Goal: Task Accomplishment & Management: Complete application form

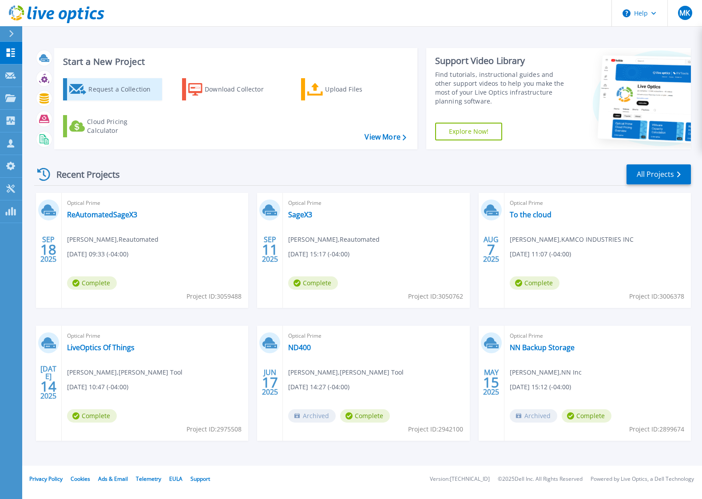
click at [117, 91] on div "Request a Collection" at bounding box center [123, 89] width 71 height 18
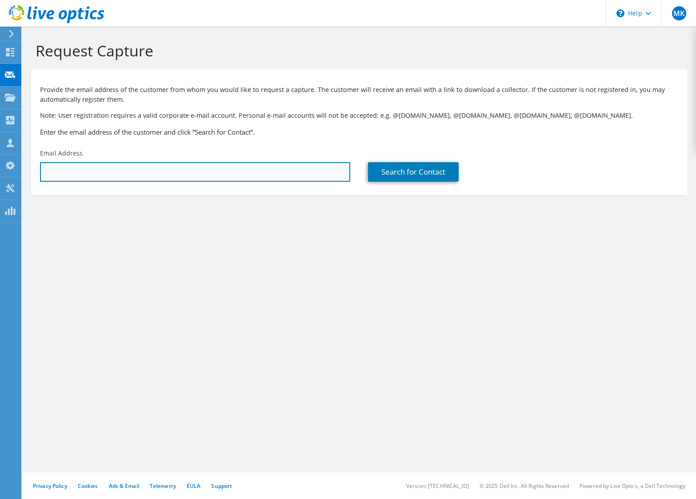
click at [97, 178] on input "text" at bounding box center [195, 172] width 310 height 20
paste input ""cristy.mcadams@ghms-inc.org" <cristy.mcadams@ghms-inc.org>"
drag, startPoint x: 143, startPoint y: 171, endPoint x: 491, endPoint y: 210, distance: 350.9
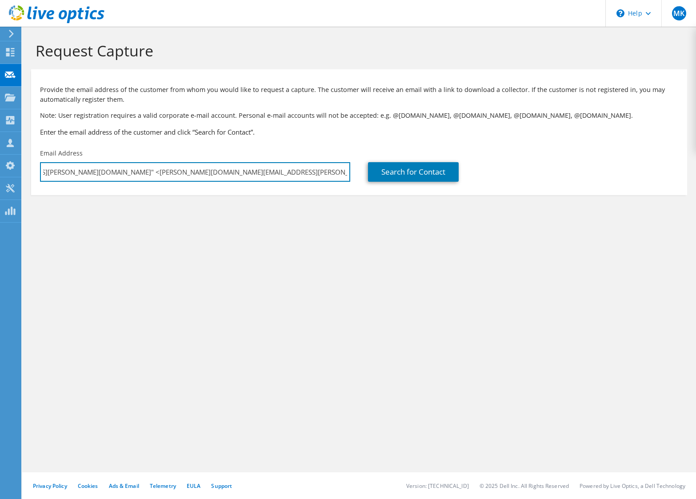
click at [491, 210] on section "Request Capture Provide the email address of the customer from whom you would l…" at bounding box center [359, 133] width 674 height 213
drag, startPoint x: 149, startPoint y: 171, endPoint x: -11, endPoint y: 175, distance: 160.0
click at [0, 175] on html "MK Partner Team Member Michael Kulchisky michael.kulchisky@insight.com Insight …" at bounding box center [348, 249] width 696 height 499
type input "[PERSON_NAME][EMAIL_ADDRESS][PERSON_NAME][DOMAIN_NAME]"
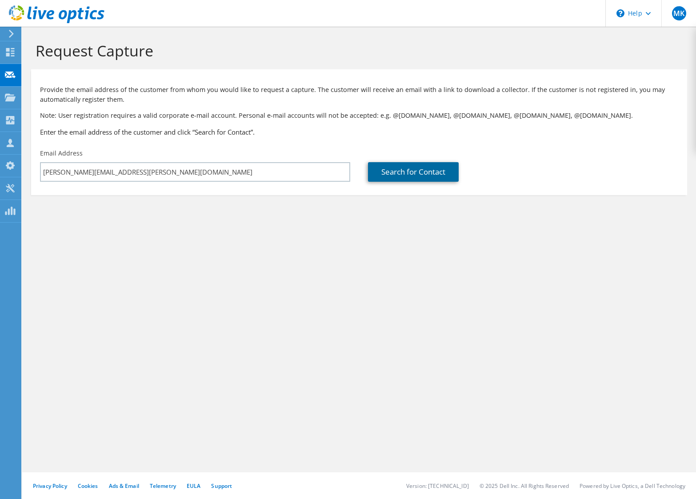
click at [397, 174] on link "Search for Contact" at bounding box center [413, 172] width 91 height 20
type input "[US_STATE] Highlands Medical Service, Inc"
type input "Cristy"
type input "McAdams"
type input "United States"
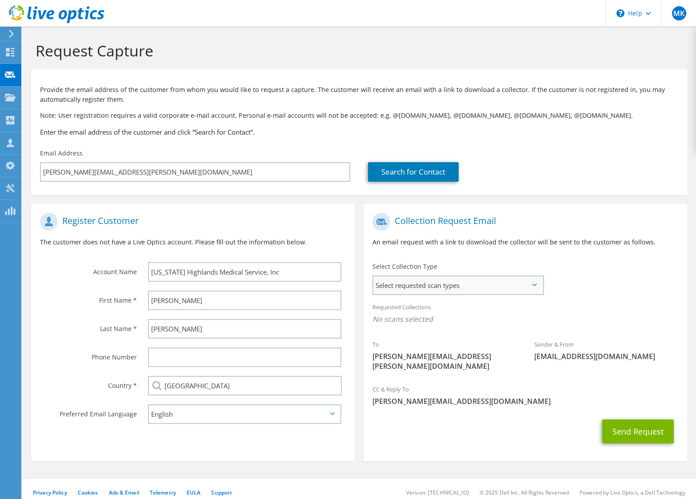
click at [480, 291] on span "Select requested scan types" at bounding box center [457, 285] width 169 height 18
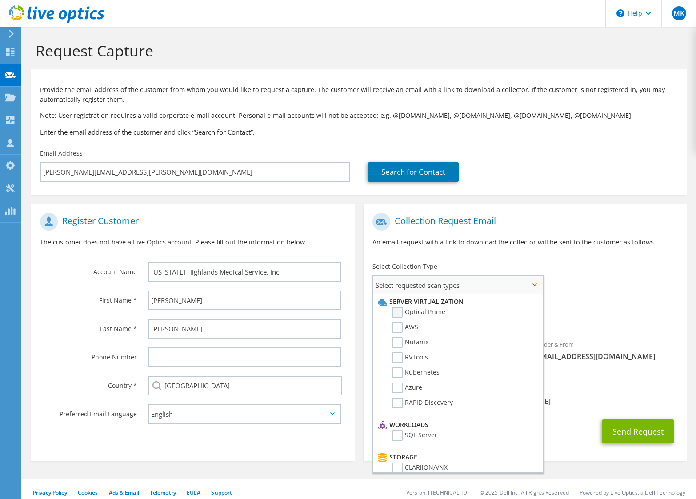
click at [395, 309] on label "Optical Prime" at bounding box center [418, 312] width 53 height 11
click at [0, 0] on input "Optical Prime" at bounding box center [0, 0] width 0 height 0
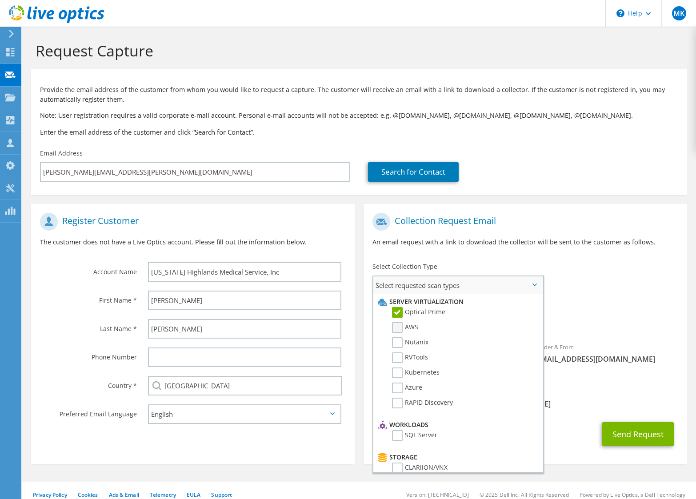
click at [398, 329] on label "AWS" at bounding box center [405, 327] width 26 height 11
click at [0, 0] on input "AWS" at bounding box center [0, 0] width 0 height 0
click at [397, 358] on label "RVTools" at bounding box center [410, 357] width 36 height 11
click at [0, 0] on input "RVTools" at bounding box center [0, 0] width 0 height 0
click at [396, 388] on label "Azure" at bounding box center [407, 388] width 30 height 11
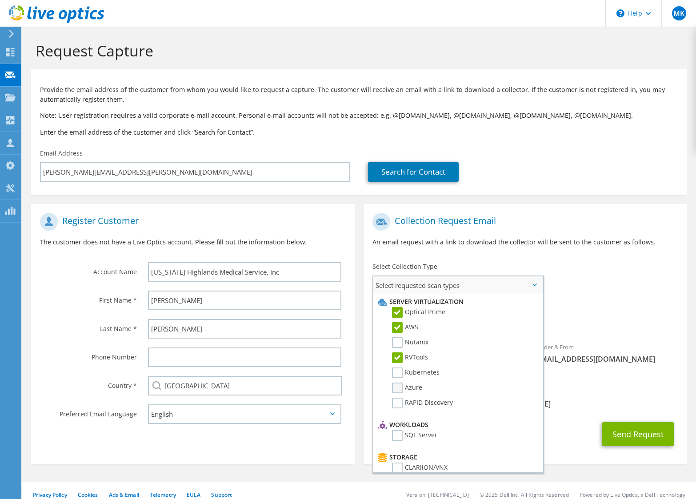
click at [0, 0] on input "Azure" at bounding box center [0, 0] width 0 height 0
click at [614, 294] on div "To cristy.mcadams@ghms-inc.org Sender & From liveoptics@liveoptics.com" at bounding box center [524, 295] width 323 height 174
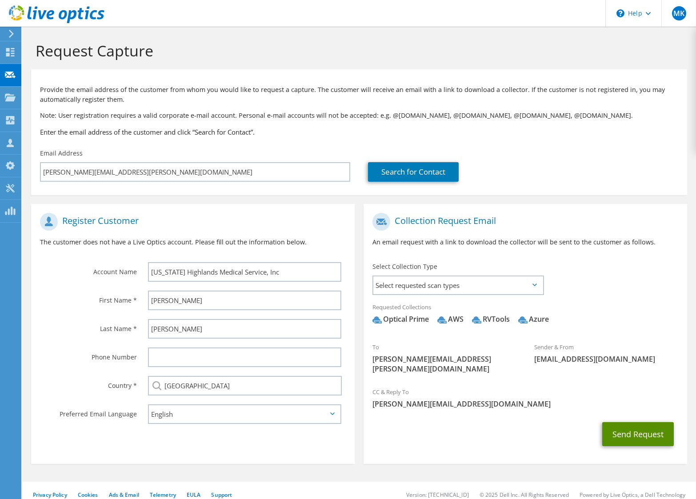
click at [638, 431] on button "Send Request" at bounding box center [638, 434] width 72 height 24
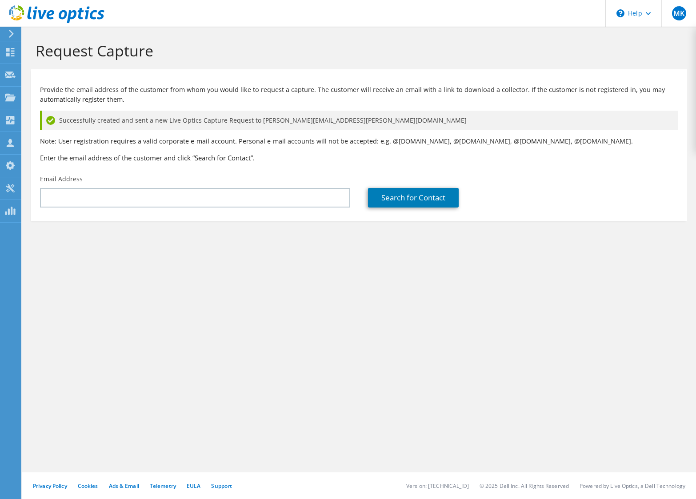
click at [45, 13] on use at bounding box center [57, 14] width 96 height 18
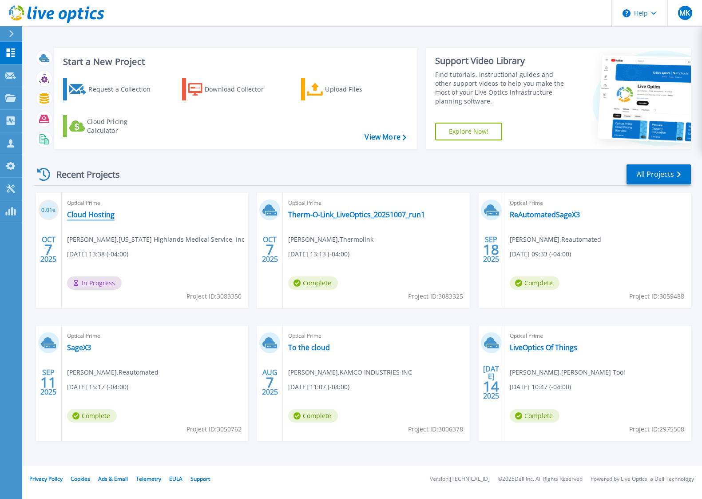
click at [101, 216] on link "Cloud Hosting" at bounding box center [91, 214] width 48 height 9
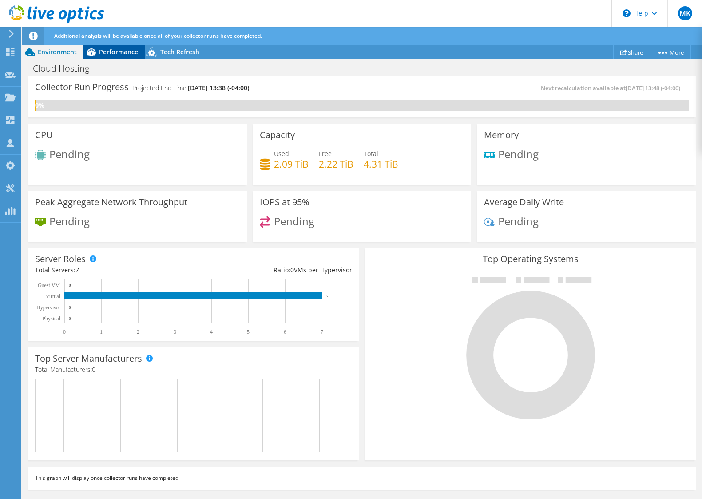
click at [108, 51] on span "Performance" at bounding box center [118, 52] width 39 height 8
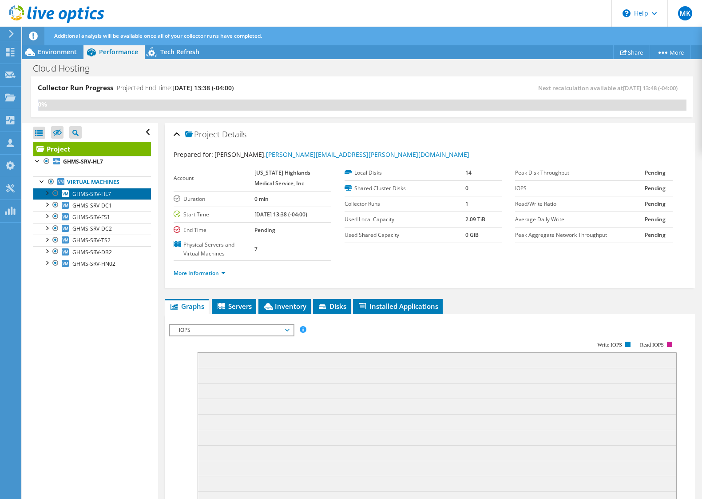
click at [83, 193] on span "GHMS-SRV-HL7" at bounding box center [91, 194] width 39 height 8
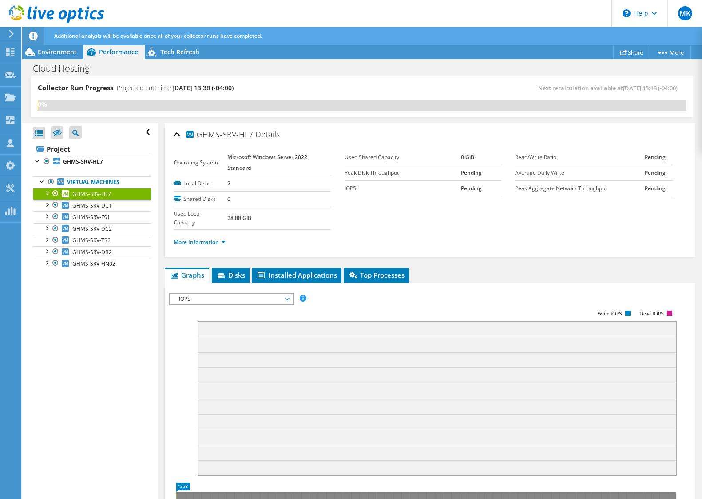
click at [290, 301] on span "IOPS" at bounding box center [231, 299] width 123 height 11
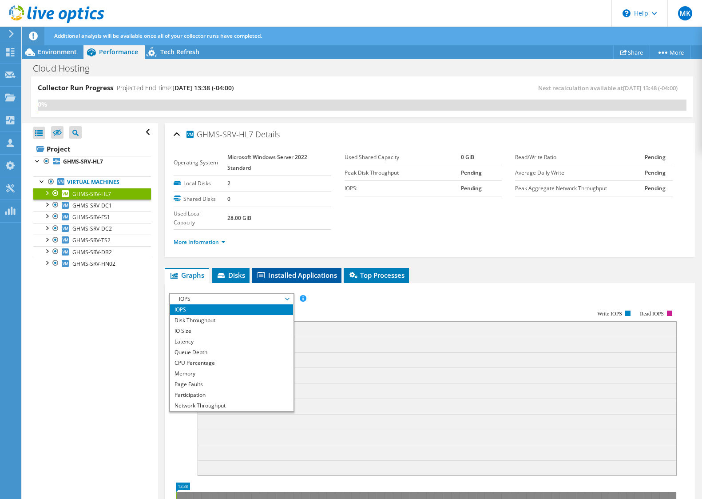
drag, startPoint x: 338, startPoint y: 309, endPoint x: 304, endPoint y: 277, distance: 46.2
click at [304, 277] on div "Graphs Servers Inventory Hypervisor Disks Cluster Disks Installed Applications …" at bounding box center [430, 455] width 530 height 374
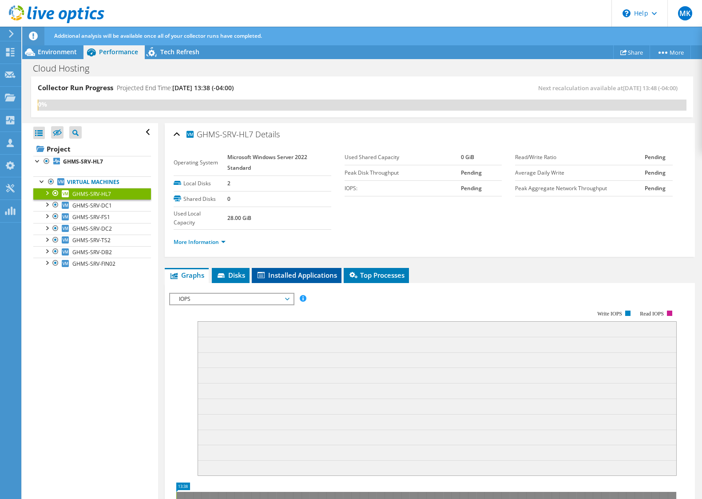
click at [304, 277] on span "Installed Applications" at bounding box center [296, 275] width 81 height 9
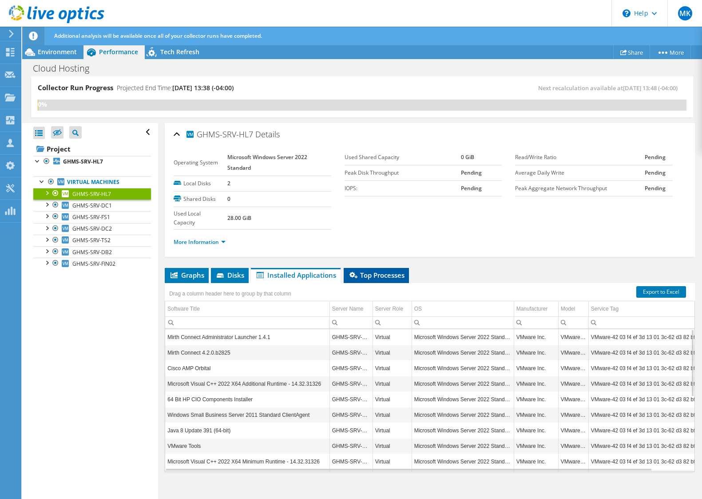
click at [380, 279] on li "Top Processes" at bounding box center [376, 275] width 65 height 15
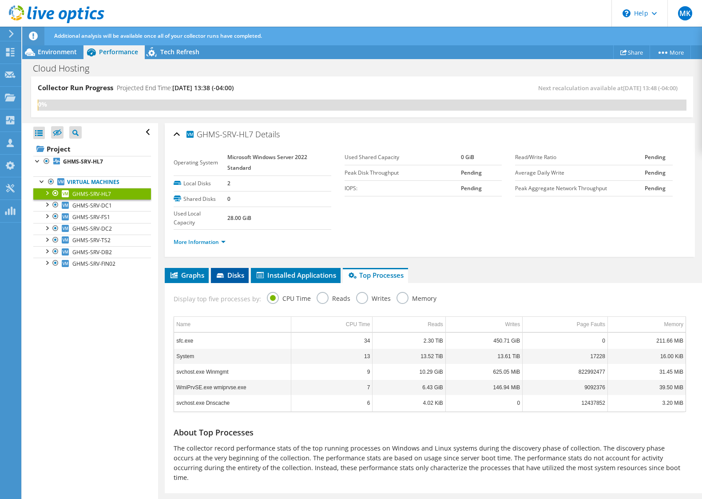
click at [228, 279] on span "Disks" at bounding box center [229, 275] width 29 height 9
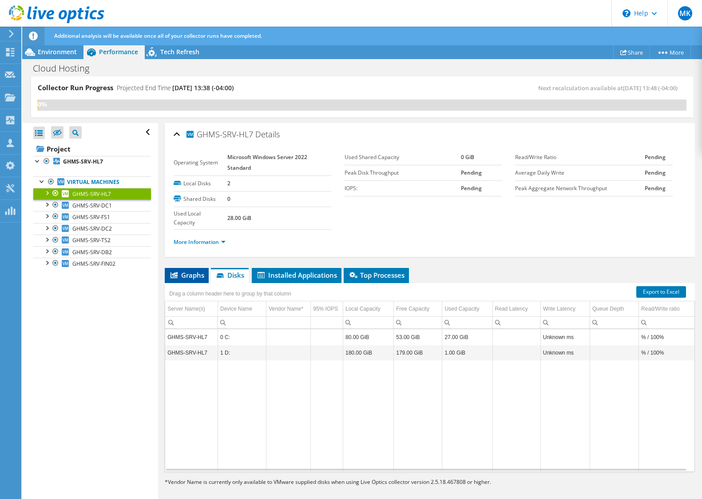
click at [185, 276] on span "Graphs" at bounding box center [186, 275] width 35 height 9
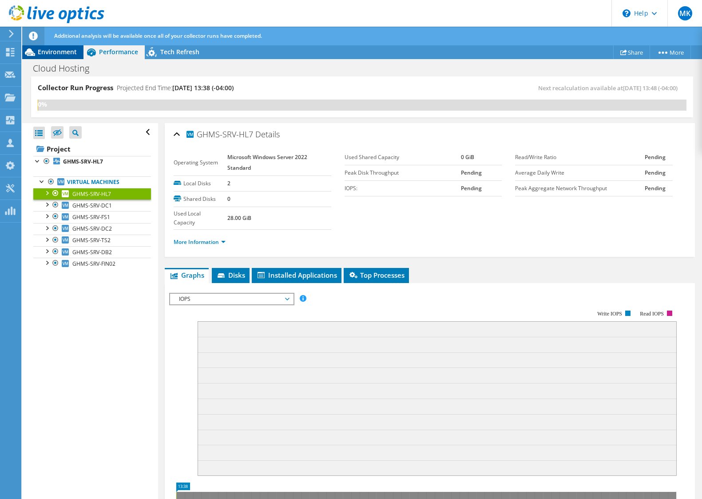
click at [56, 49] on span "Environment" at bounding box center [57, 52] width 39 height 8
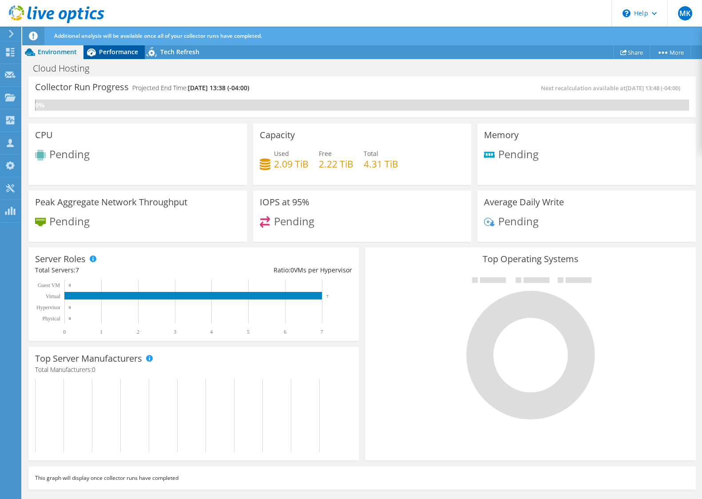
click at [111, 51] on span "Performance" at bounding box center [118, 52] width 39 height 8
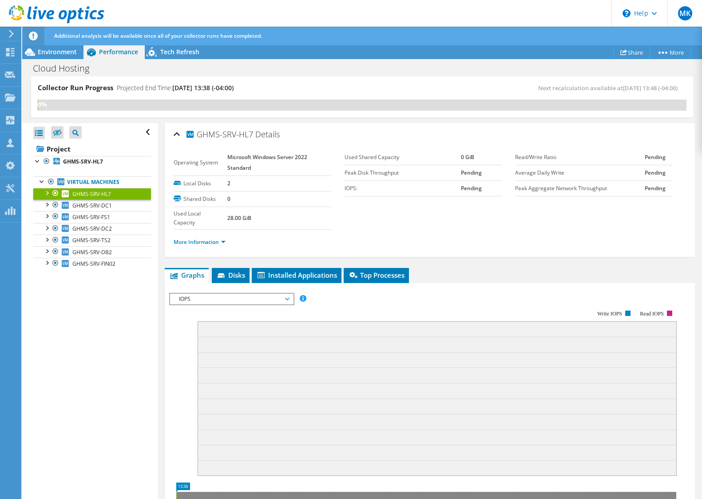
click at [199, 246] on li "More Information" at bounding box center [202, 242] width 57 height 10
click at [199, 242] on link "More Information" at bounding box center [200, 242] width 52 height 8
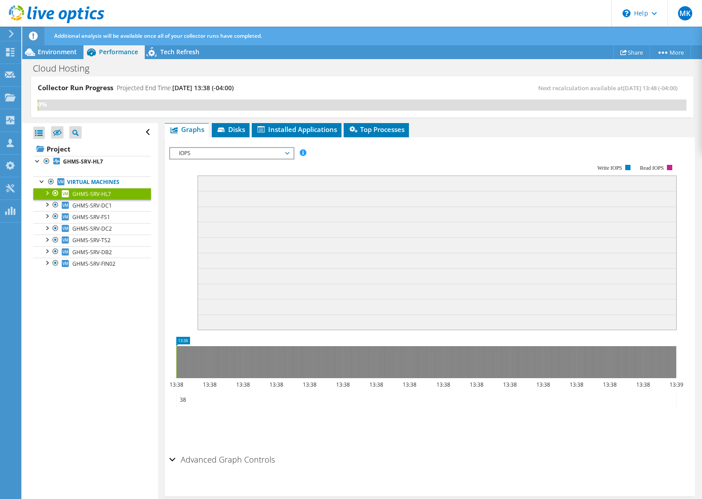
scroll to position [533, 0]
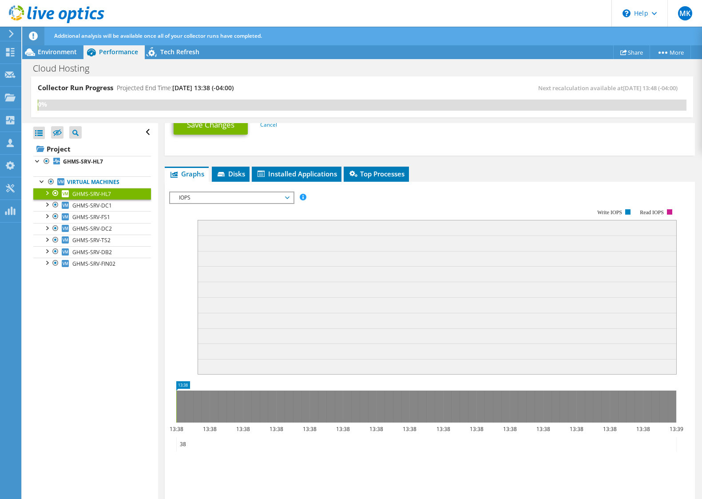
click at [287, 196] on span "IOPS" at bounding box center [232, 197] width 114 height 11
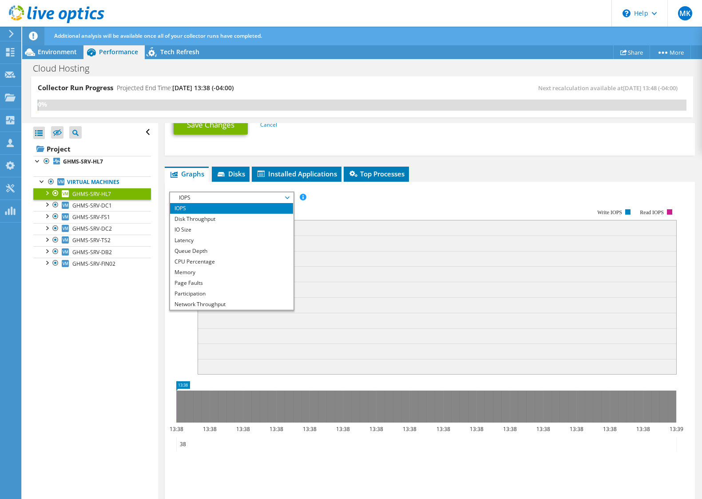
scroll to position [11, 0]
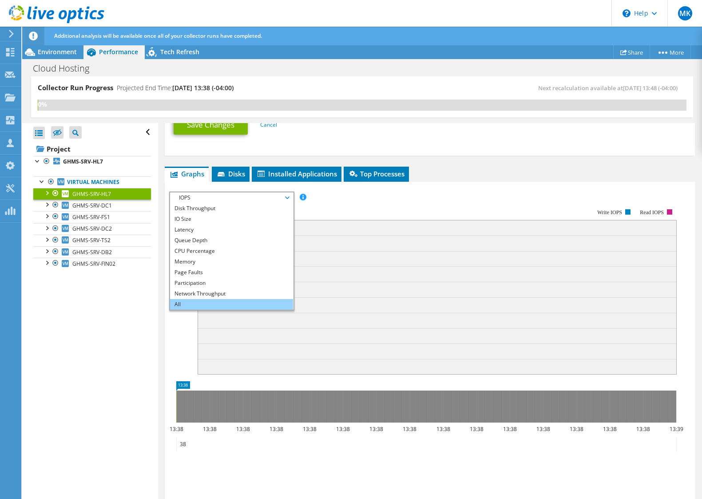
click at [230, 300] on li "All" at bounding box center [231, 304] width 123 height 11
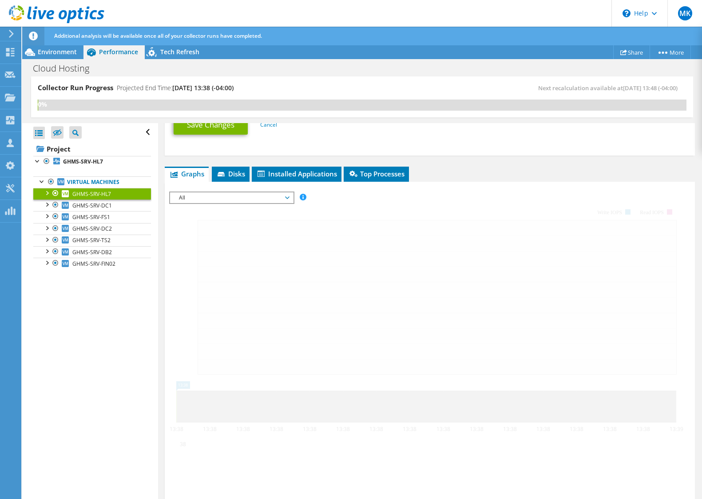
click at [287, 199] on span "All" at bounding box center [232, 197] width 114 height 11
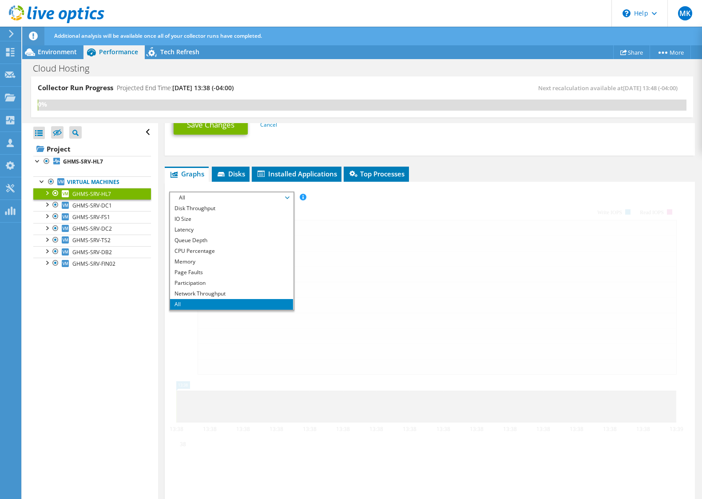
scroll to position [0, 0]
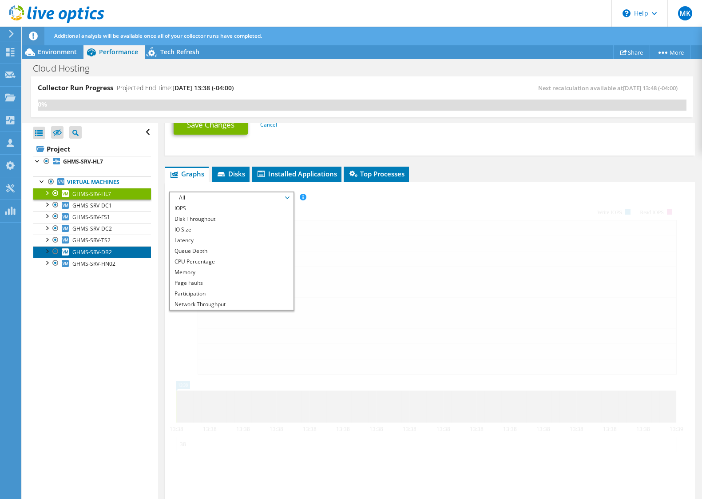
click at [96, 249] on span "GHMS-SRV-DB2" at bounding box center [92, 252] width 40 height 8
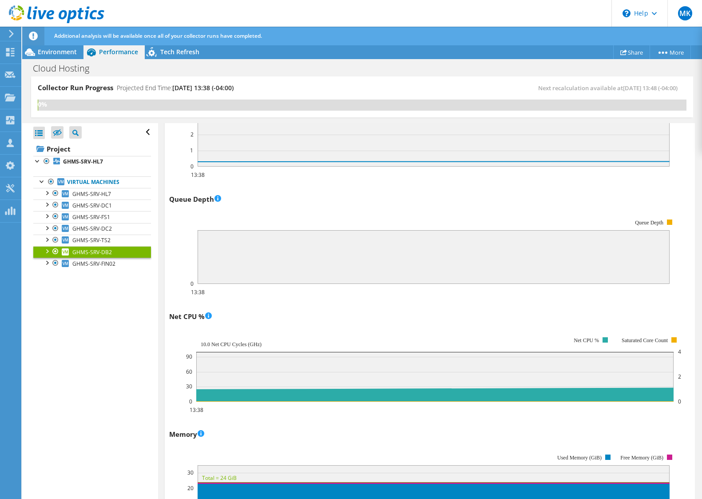
scroll to position [578, 0]
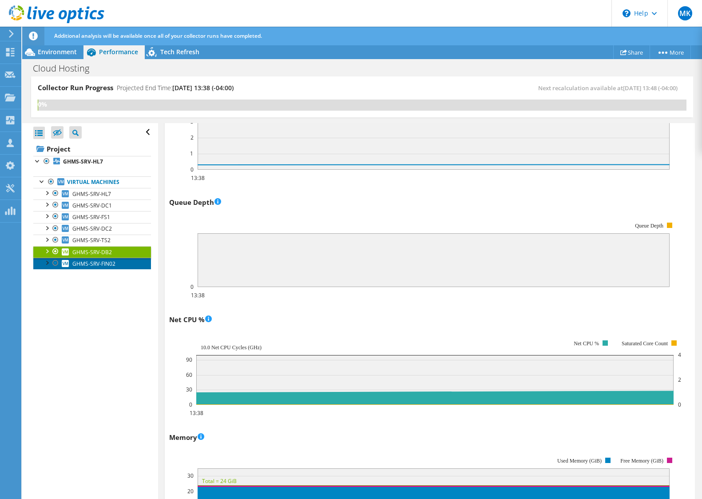
click at [90, 263] on span "GHMS-SRV-FIN02" at bounding box center [93, 264] width 43 height 8
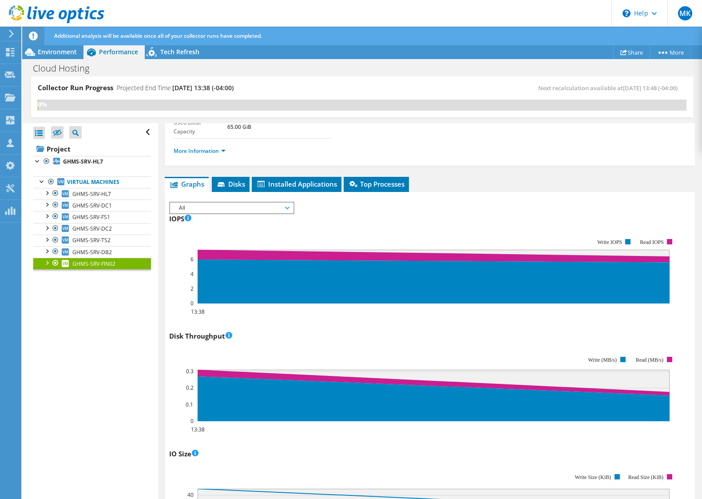
scroll to position [0, 0]
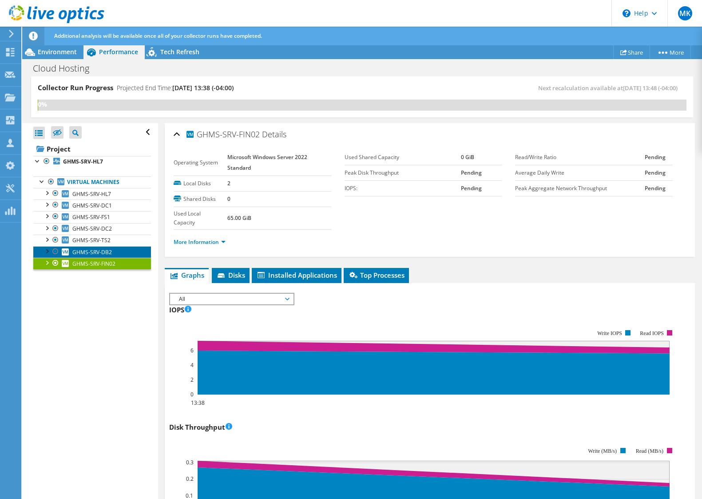
click at [102, 248] on span "GHMS-SRV-DB2" at bounding box center [92, 252] width 40 height 8
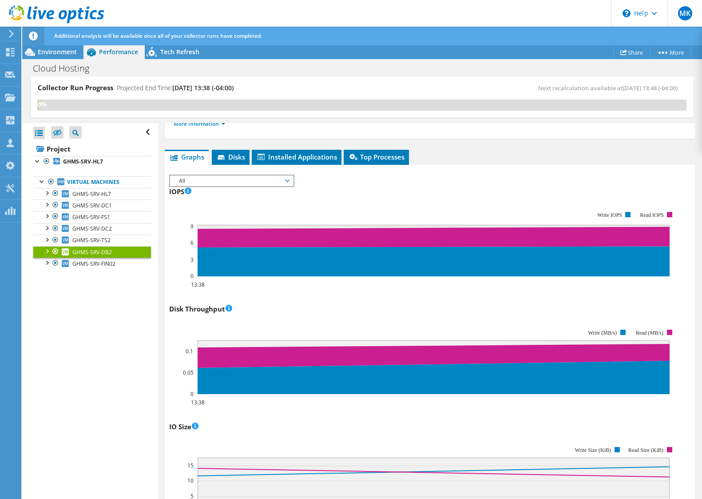
scroll to position [133, 0]
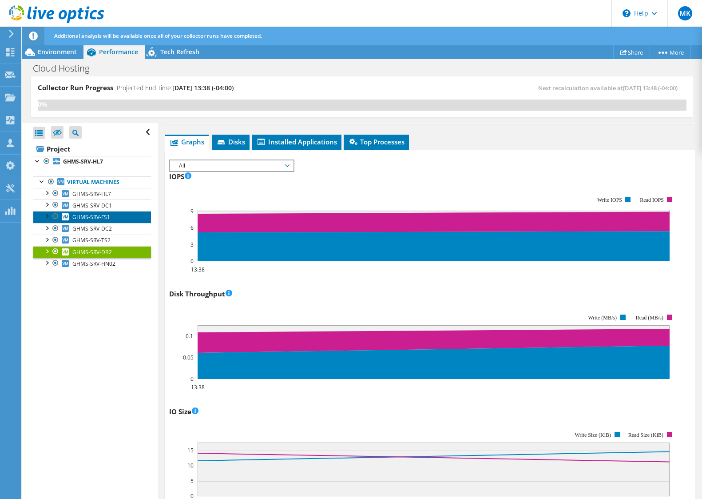
click at [104, 220] on span "GHMS-SRV-FS1" at bounding box center [91, 217] width 38 height 8
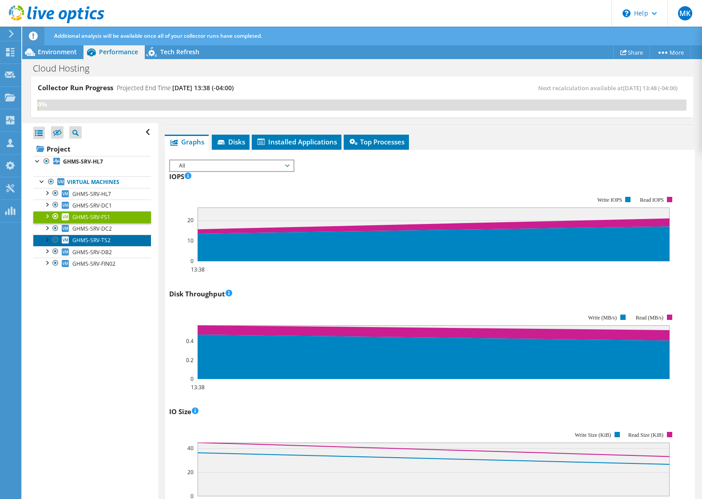
click at [110, 238] on link "GHMS-SRV-TS2" at bounding box center [92, 241] width 118 height 12
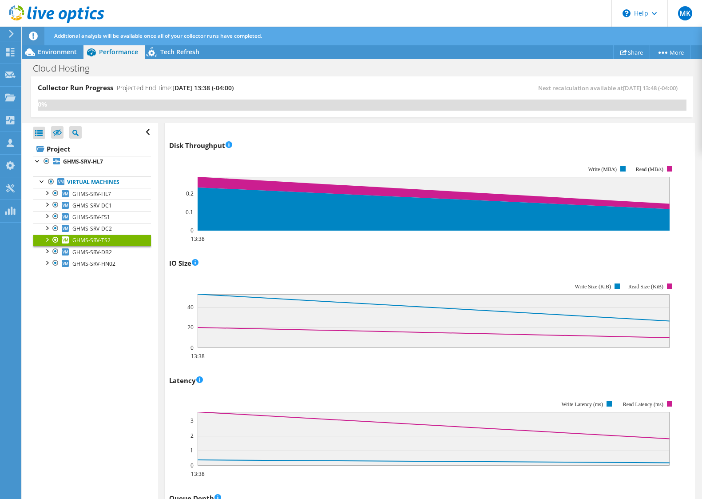
scroll to position [267, 0]
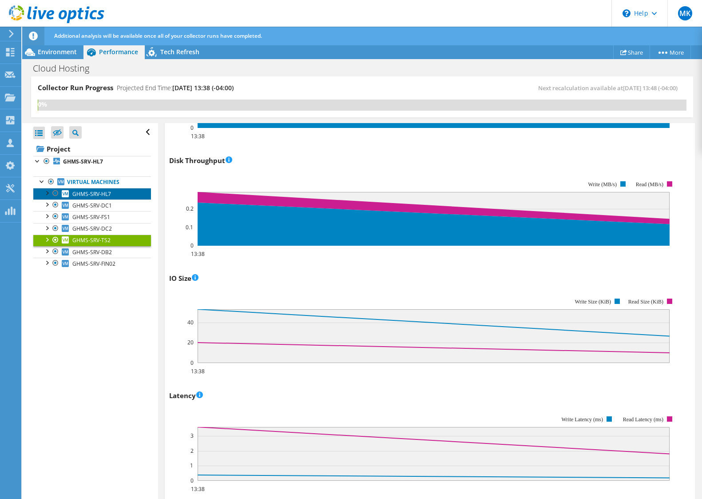
click at [108, 190] on span "GHMS-SRV-HL7" at bounding box center [91, 194] width 39 height 8
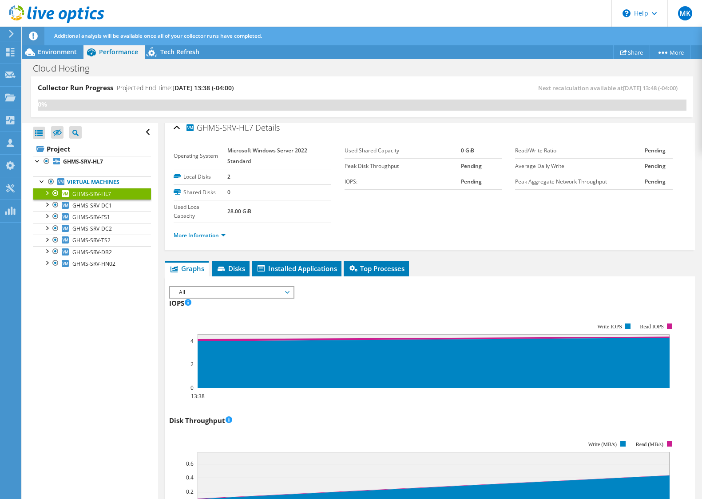
scroll to position [0, 0]
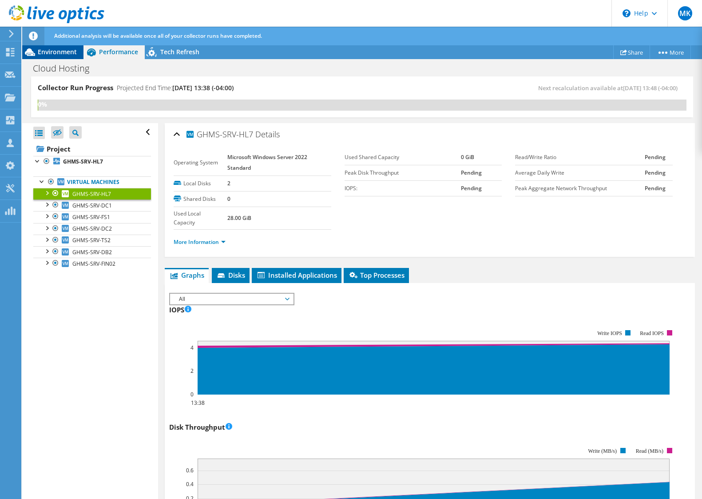
click at [70, 53] on span "Environment" at bounding box center [57, 52] width 39 height 8
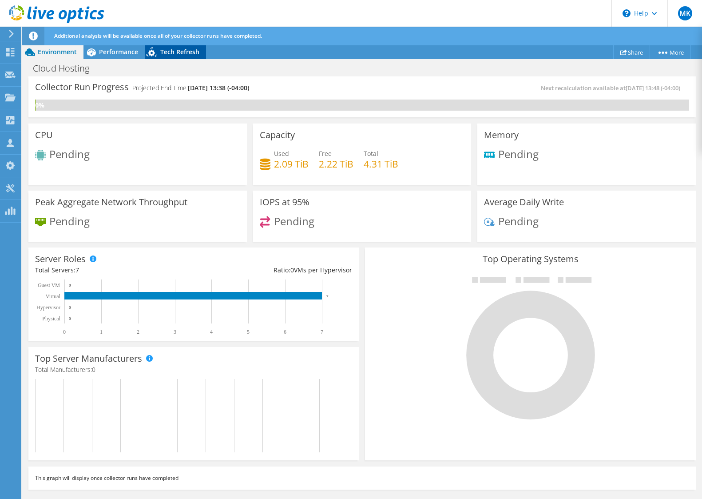
click at [189, 53] on span "Tech Refresh" at bounding box center [179, 52] width 39 height 8
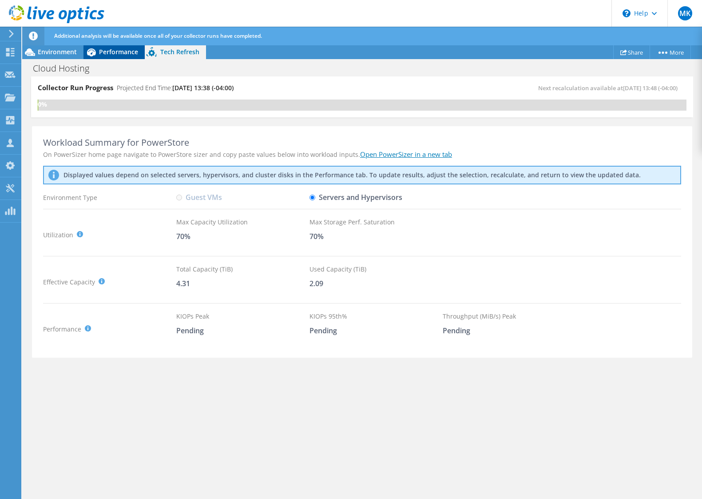
click at [118, 52] on span "Performance" at bounding box center [118, 52] width 39 height 8
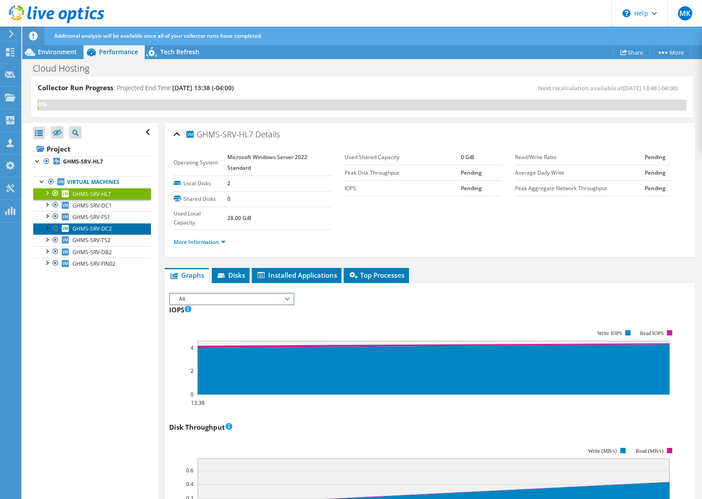
click at [89, 226] on span "GHMS-SRV-DC2" at bounding box center [92, 229] width 40 height 8
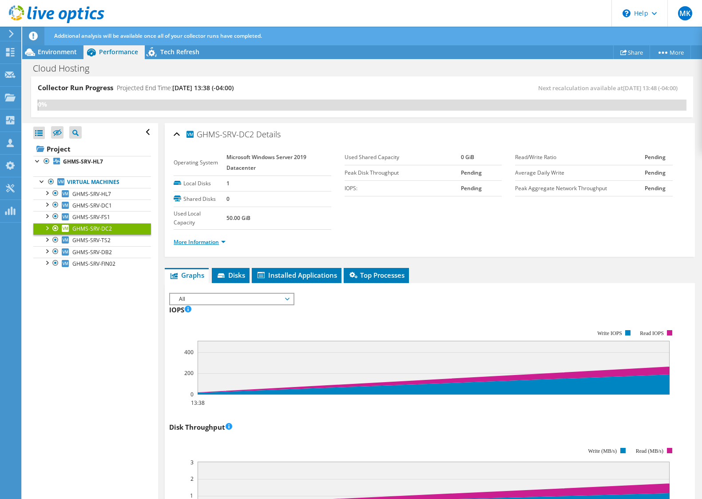
click at [179, 241] on link "More Information" at bounding box center [200, 242] width 52 height 8
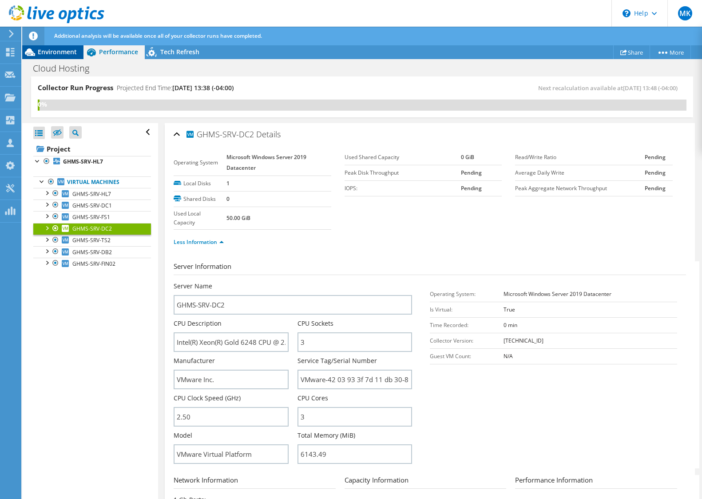
click at [56, 48] on span "Environment" at bounding box center [57, 52] width 39 height 8
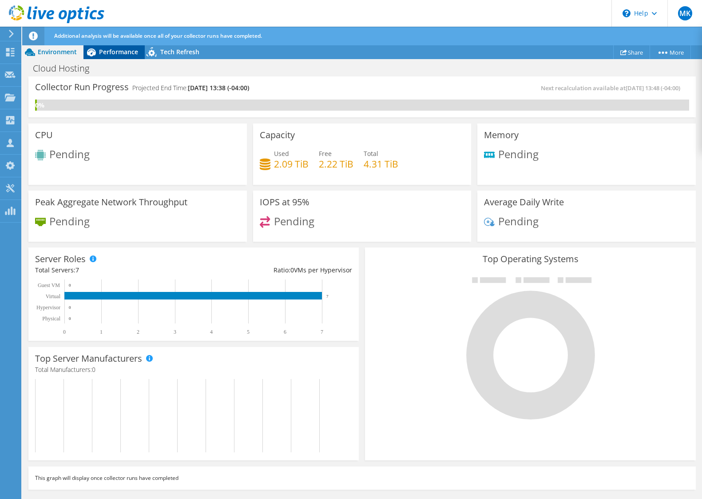
click at [101, 53] on span "Performance" at bounding box center [118, 52] width 39 height 8
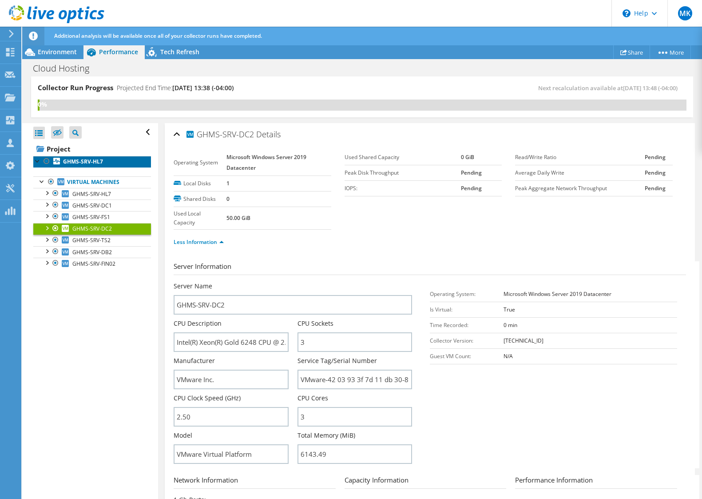
click at [67, 157] on link "GHMS-SRV-HL7" at bounding box center [92, 162] width 118 height 12
